Goal: Task Accomplishment & Management: Use online tool/utility

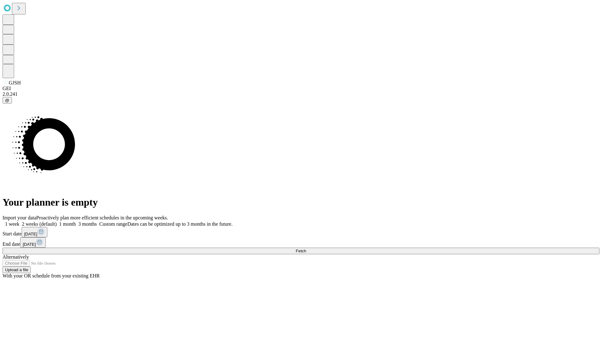
click at [306, 248] on span "Fetch" at bounding box center [301, 250] width 10 height 5
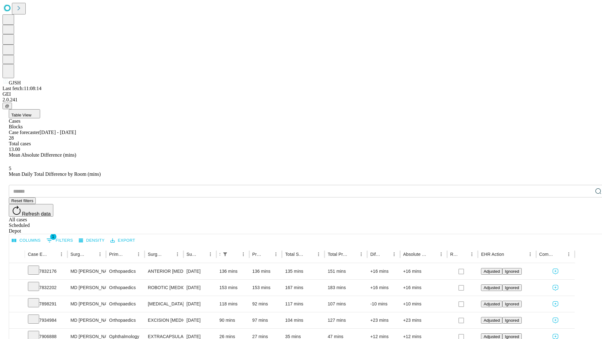
click at [586, 228] on div "Depot" at bounding box center [307, 231] width 597 height 6
